Goal: Transaction & Acquisition: Purchase product/service

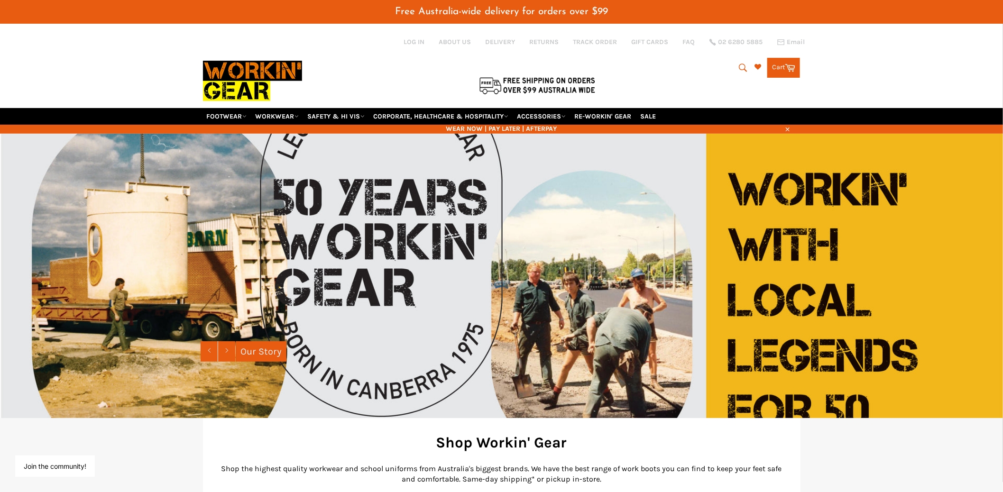
click at [738, 63] on icon "submit" at bounding box center [743, 68] width 10 height 10
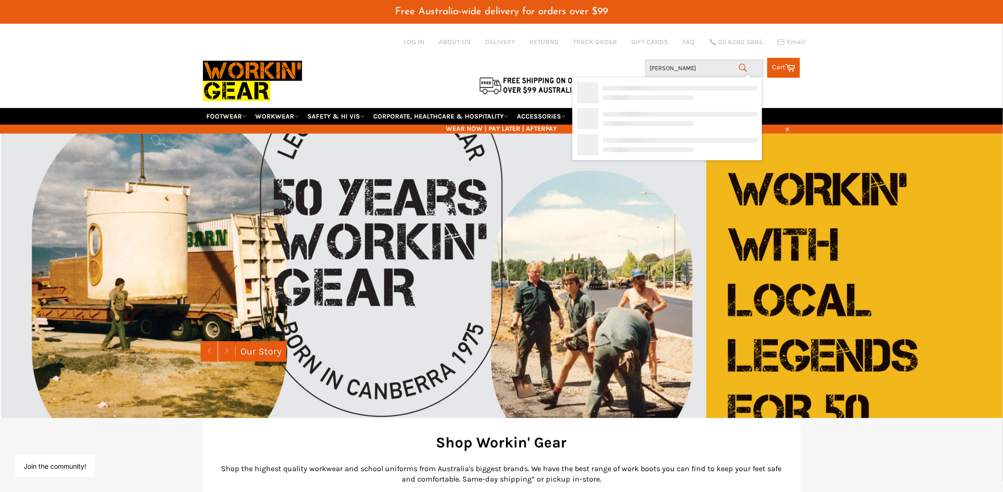
type input "fraser"
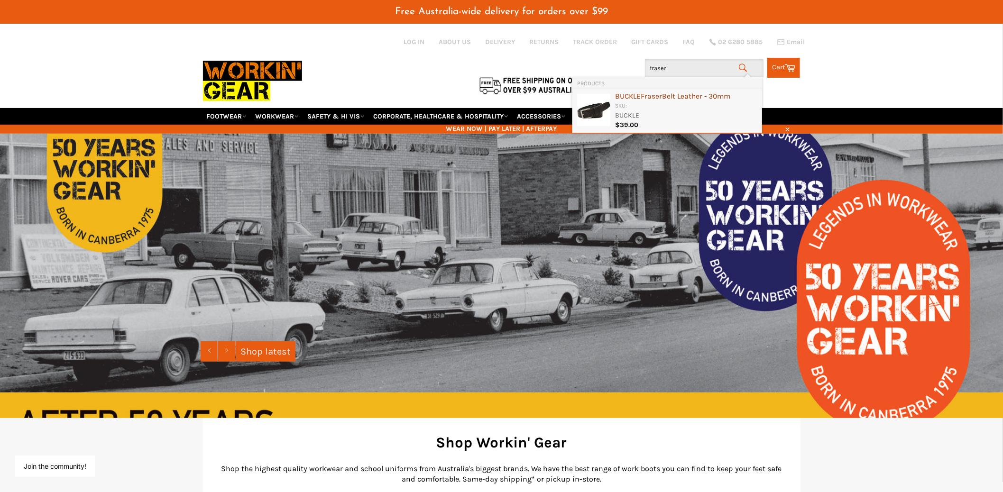
click at [657, 98] on b "Fraser" at bounding box center [651, 96] width 21 height 9
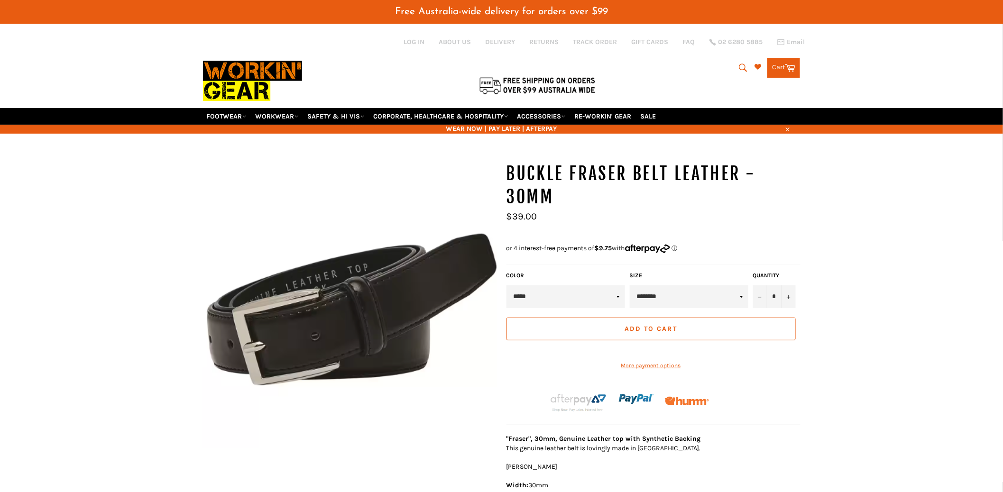
click at [660, 272] on label "Size" at bounding box center [689, 276] width 119 height 8
click at [653, 286] on select "******** ******** ******** ******** ******** ******** ******** ******** *******…" at bounding box center [689, 297] width 119 height 23
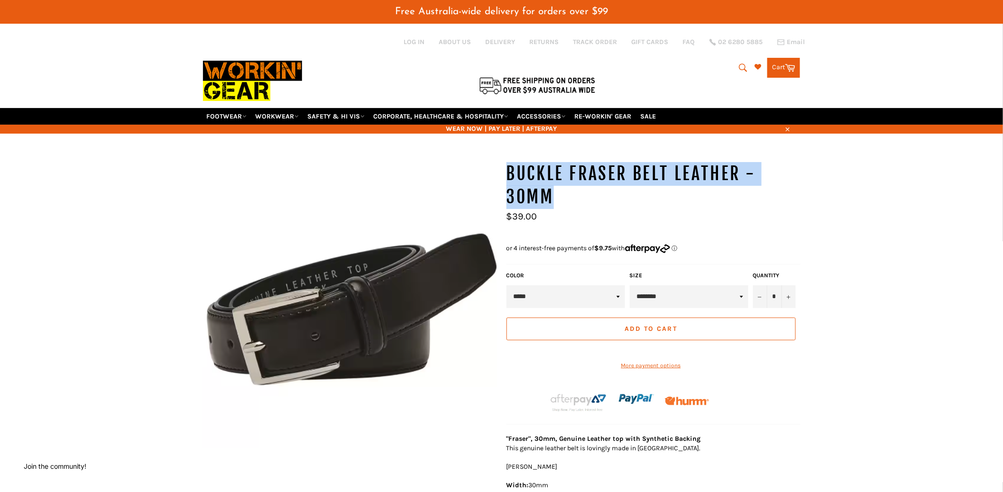
drag, startPoint x: 507, startPoint y: 161, endPoint x: 577, endPoint y: 184, distance: 73.8
click at [577, 184] on h1 "BUCKLE Fraser Belt Leather - 30mm" at bounding box center [654, 185] width 294 height 47
copy h1 "BUCKLE Fraser Belt Leather - 30mm"
click at [742, 63] on icon "submit" at bounding box center [743, 68] width 10 height 10
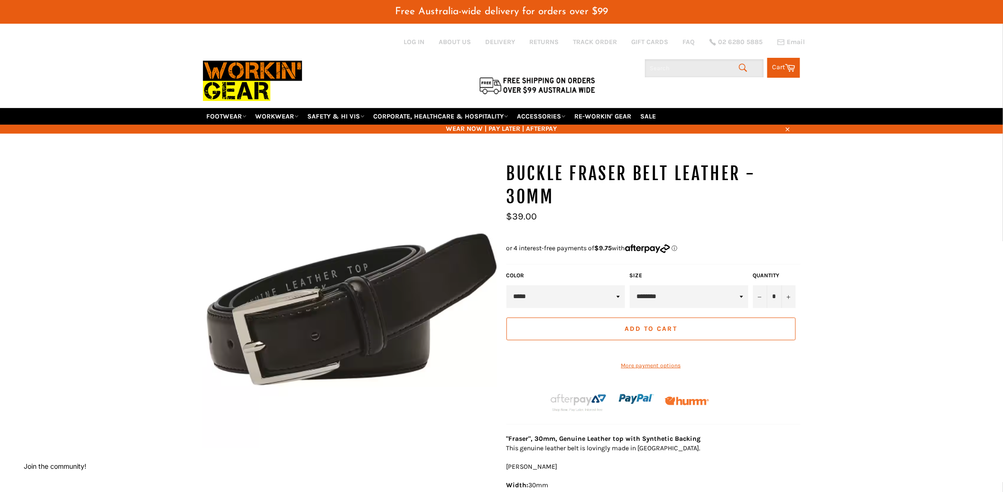
paste input "ZW720"
type input "ZW720"
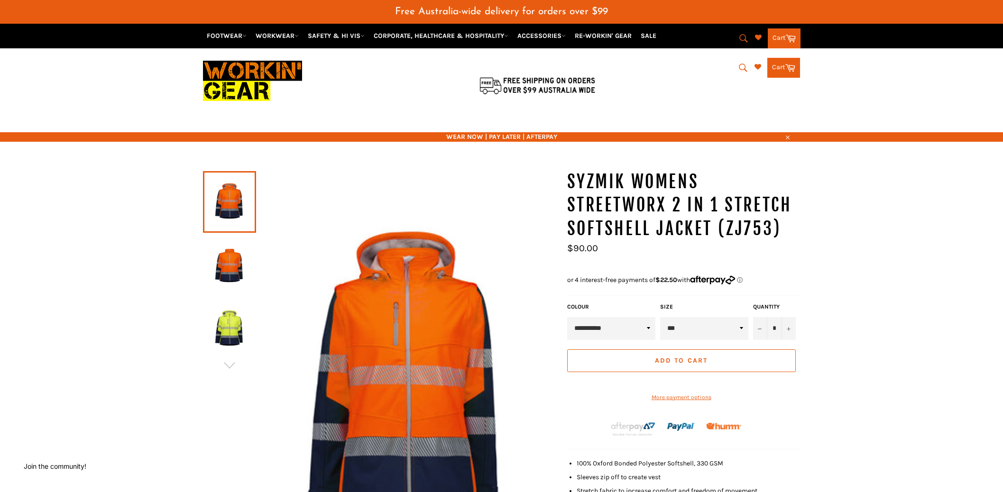
select select "**********"
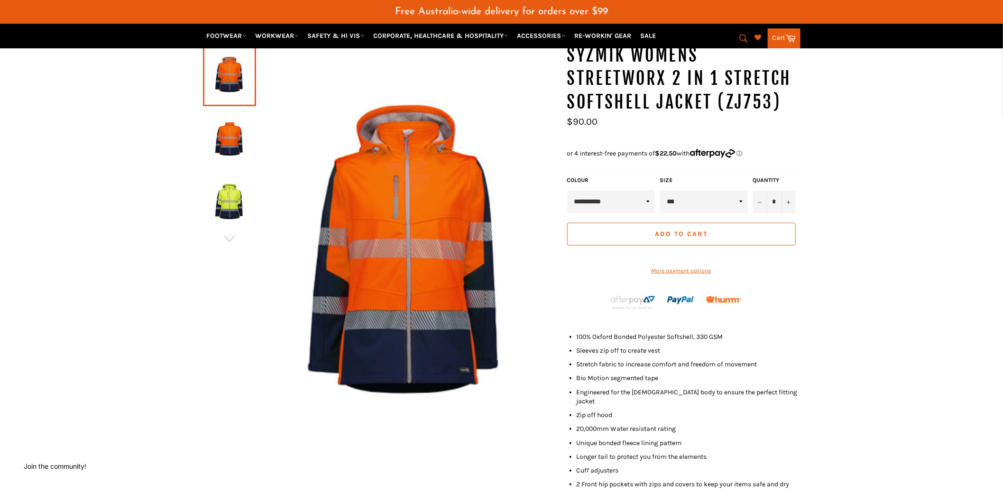
click at [743, 40] on icon "submit" at bounding box center [744, 38] width 10 height 10
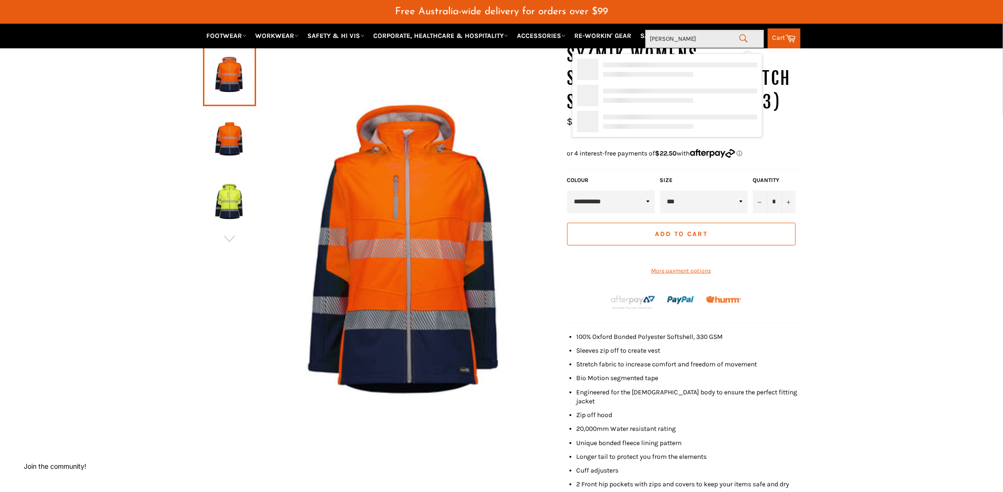
type input "fraser"
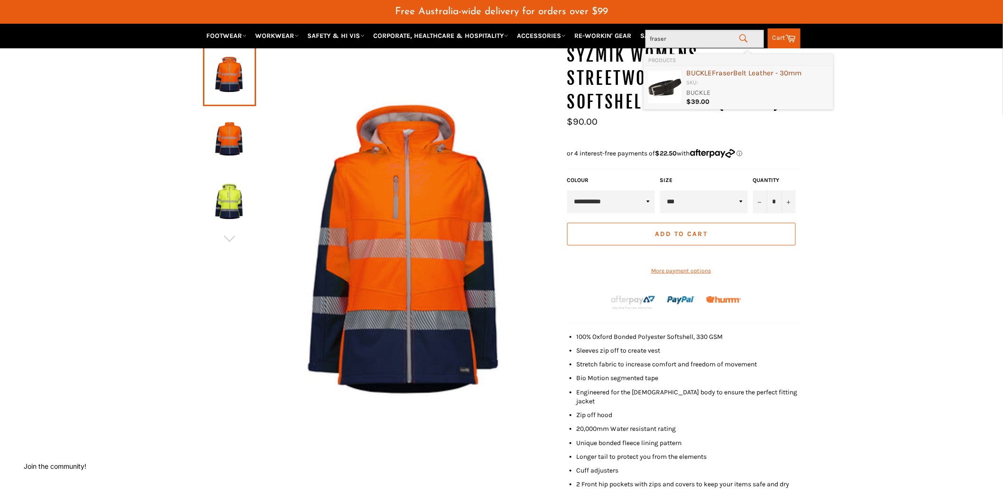
click at [748, 74] on div "BUCKLE Fraser Belt Leather - 30mm" at bounding box center [757, 73] width 142 height 9
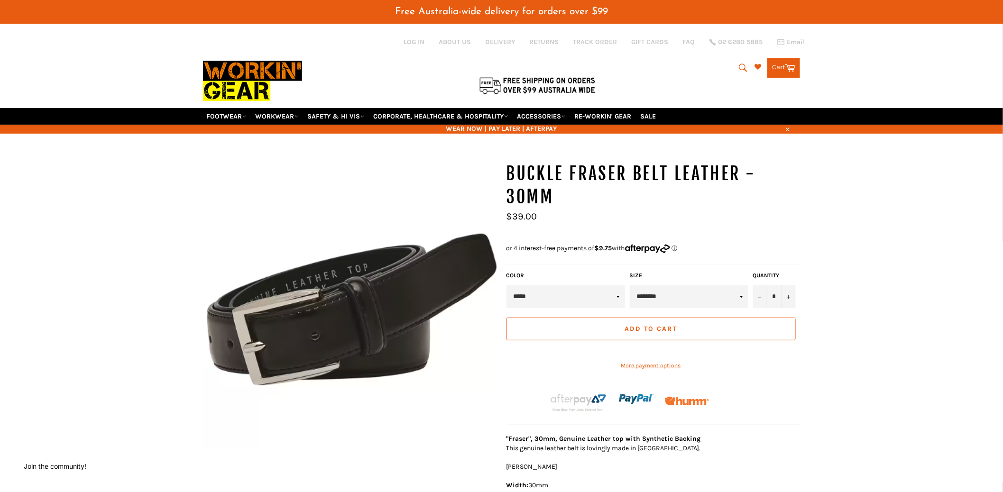
click at [739, 63] on icon "submit" at bounding box center [743, 68] width 10 height 10
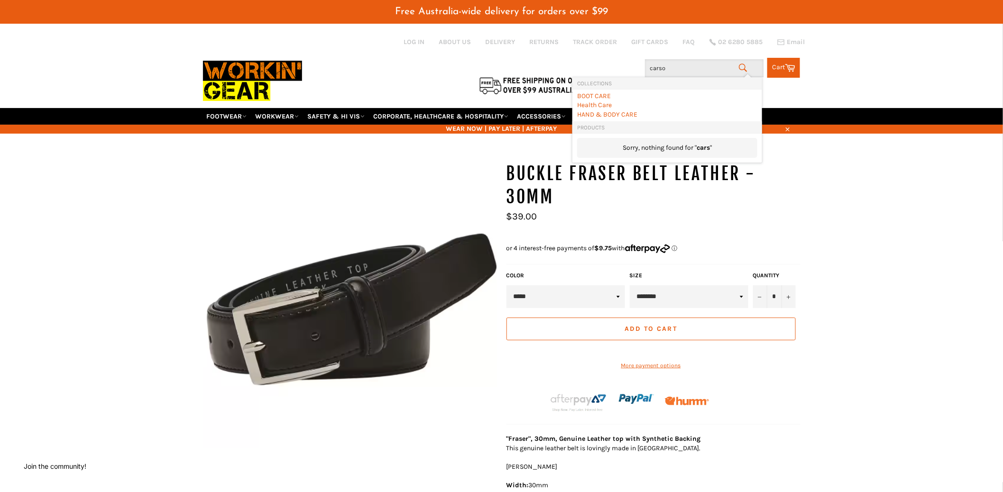
type input "carson"
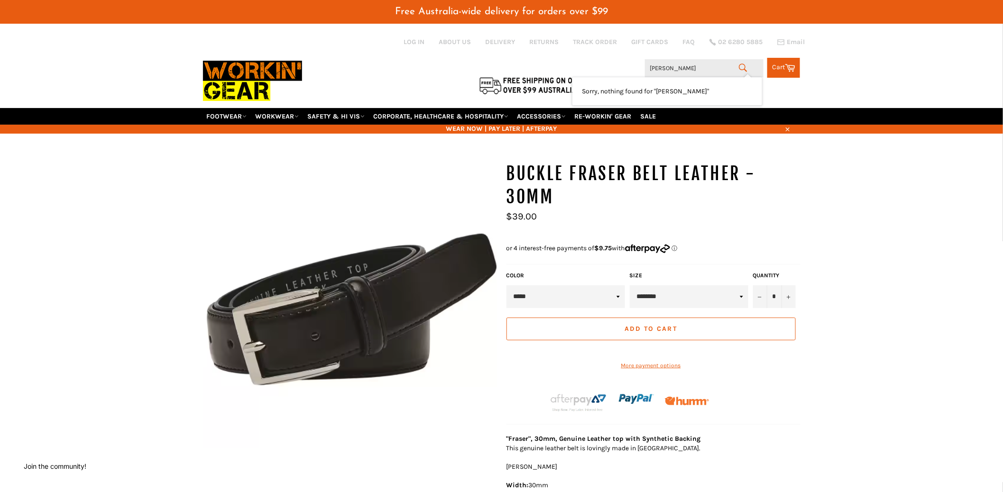
click at [780, 227] on div "BUCKLE Fraser Belt Leather - 30mm Sale Regular price $39.00 Color ***** Size * −" at bounding box center [654, 344] width 294 height 364
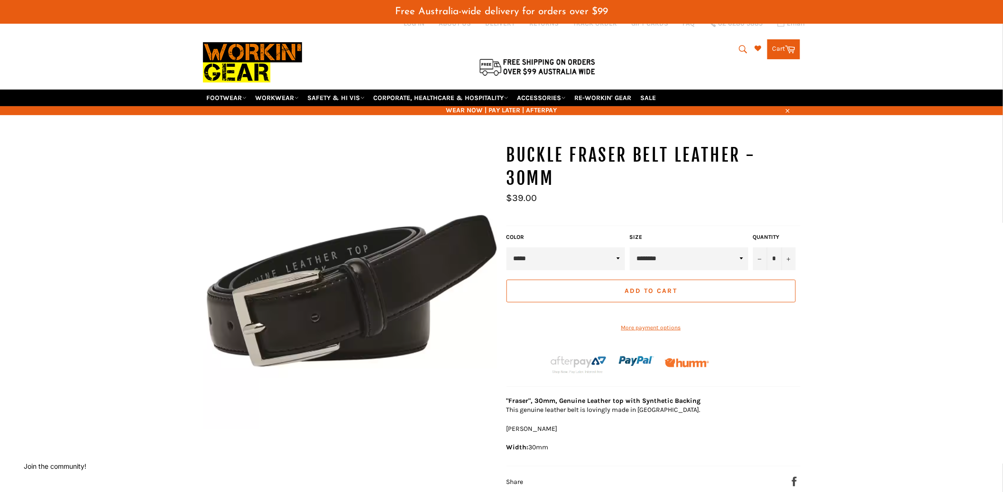
scroll to position [20, 0]
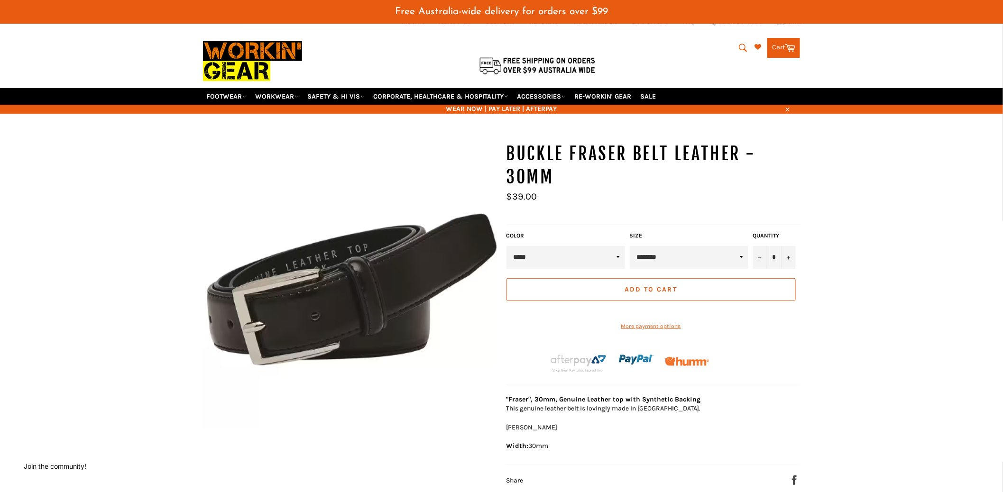
click at [676, 247] on select "******** ******** ******** ******** ******** ******** ******** ******** *******…" at bounding box center [689, 257] width 119 height 23
click at [742, 43] on icon "submit" at bounding box center [743, 48] width 10 height 10
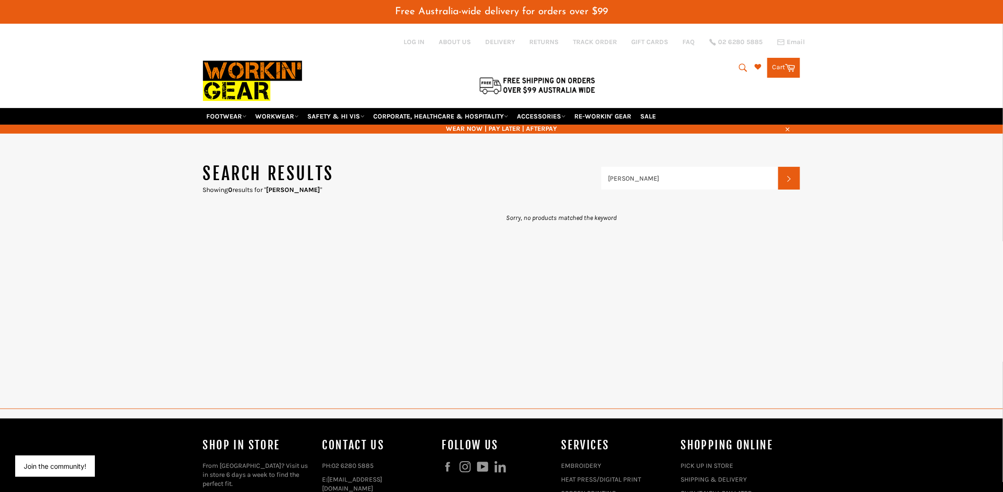
click at [740, 64] on icon "submit" at bounding box center [744, 68] width 8 height 8
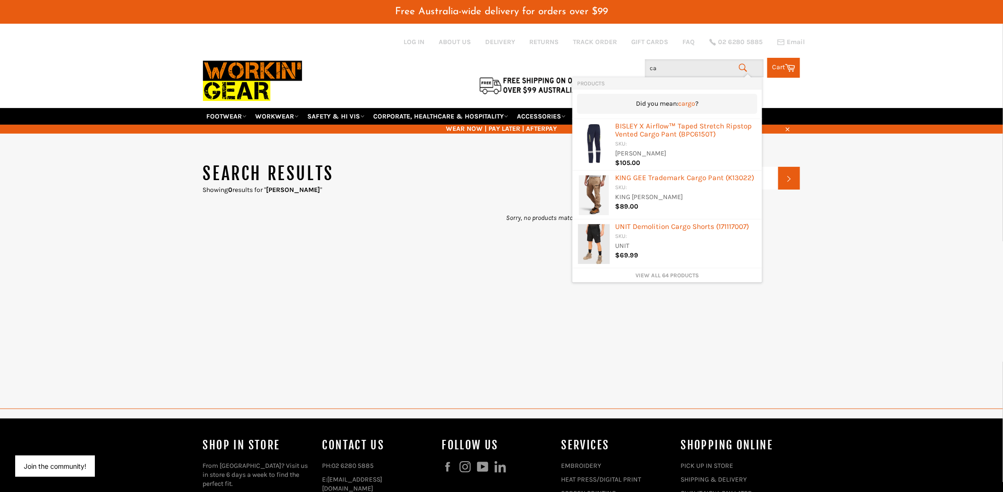
type input "c"
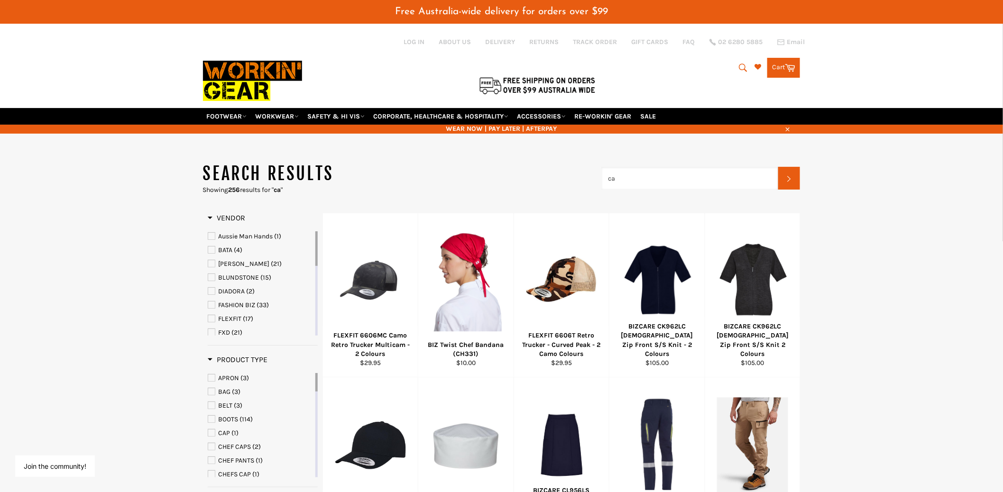
drag, startPoint x: 631, startPoint y: 165, endPoint x: 594, endPoint y: 162, distance: 36.2
click at [594, 162] on header "Search results Showing 256 results for " ca " ca Search" at bounding box center [502, 178] width 598 height 33
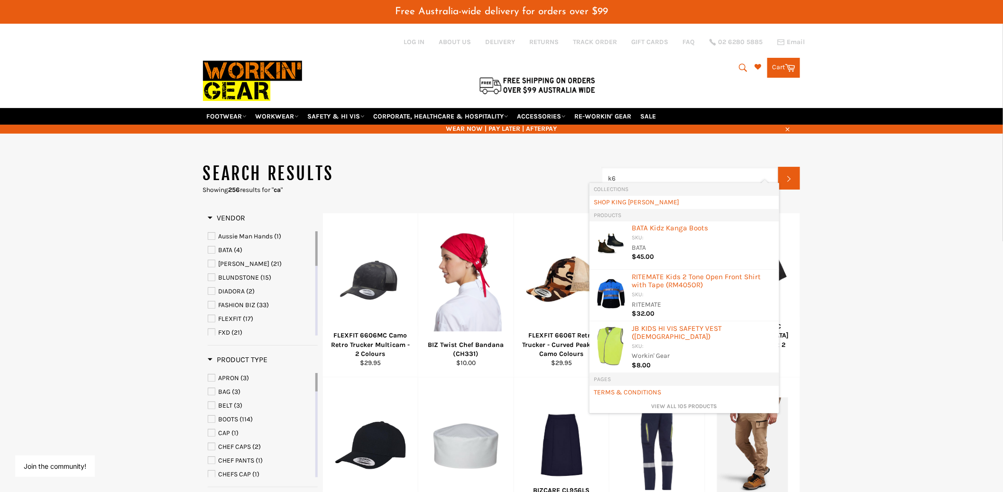
type input "k61"
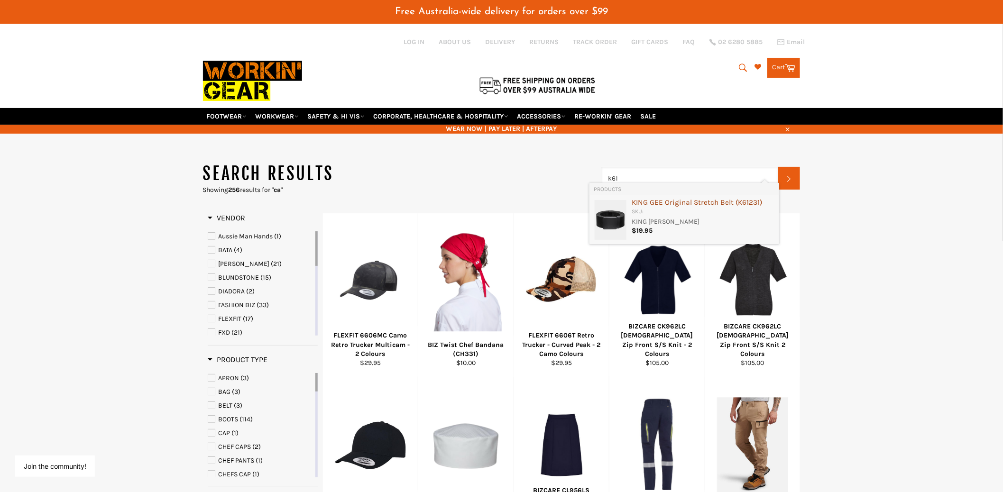
click at [637, 205] on div "KING GEE Original Stretch Belt ( K61 231)" at bounding box center [703, 203] width 142 height 9
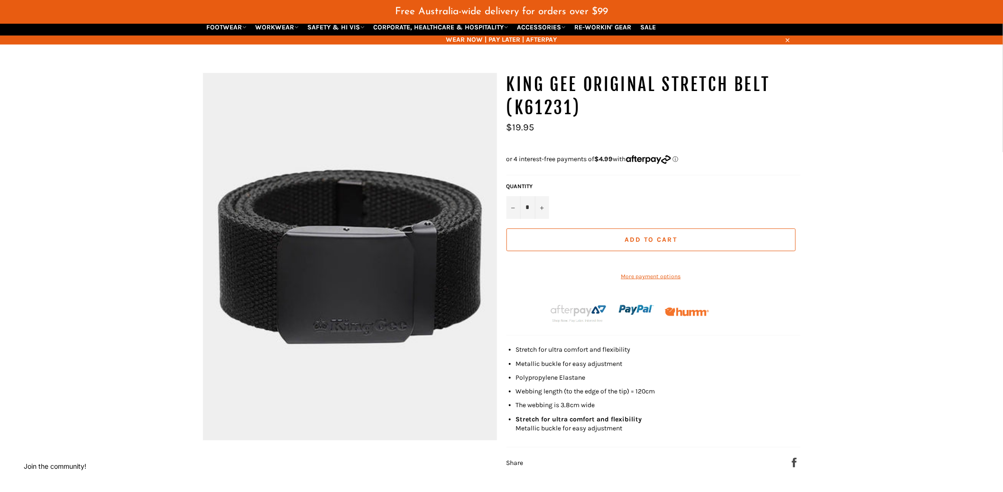
scroll to position [89, 0]
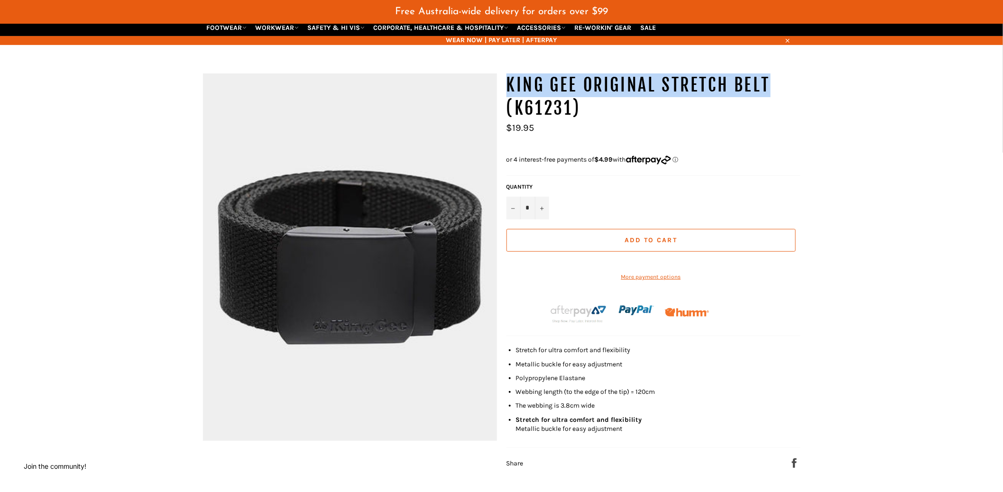
drag, startPoint x: 766, startPoint y: 69, endPoint x: 504, endPoint y: 78, distance: 262.5
click at [504, 78] on div "**********" at bounding box center [649, 272] width 304 height 396
copy h1 "KING GEE Original Stretch Belt"
